Goal: Navigation & Orientation: Go to known website

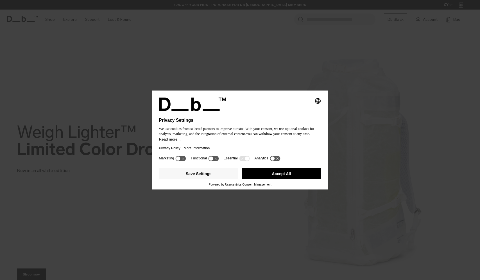
click at [233, 84] on div "Selecting an option will immediately change the language Privacy Settings We us…" at bounding box center [240, 140] width 480 height 280
click at [261, 171] on button "Accept All" at bounding box center [282, 173] width 80 height 11
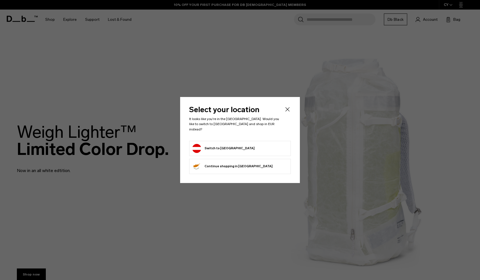
click at [263, 150] on form "Switch to [GEOGRAPHIC_DATA]" at bounding box center [240, 148] width 96 height 9
click at [228, 146] on button "Switch to [GEOGRAPHIC_DATA]" at bounding box center [223, 148] width 62 height 9
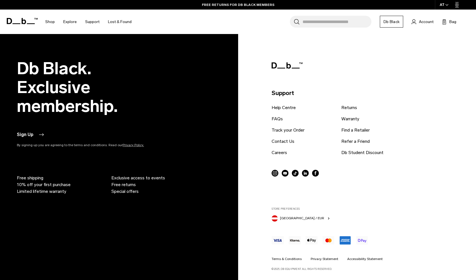
scroll to position [700, 0]
